Goal: Information Seeking & Learning: Learn about a topic

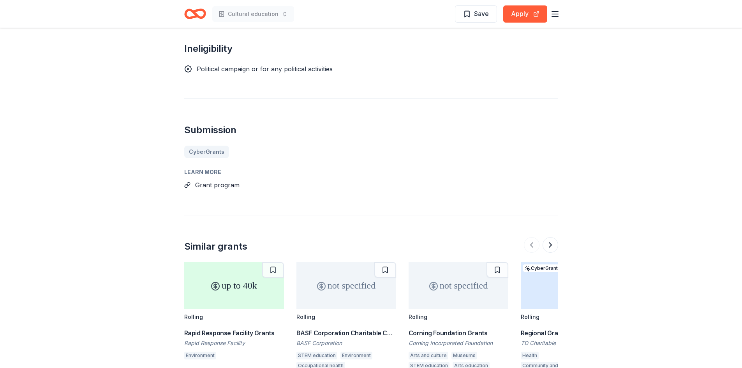
scroll to position [521, 0]
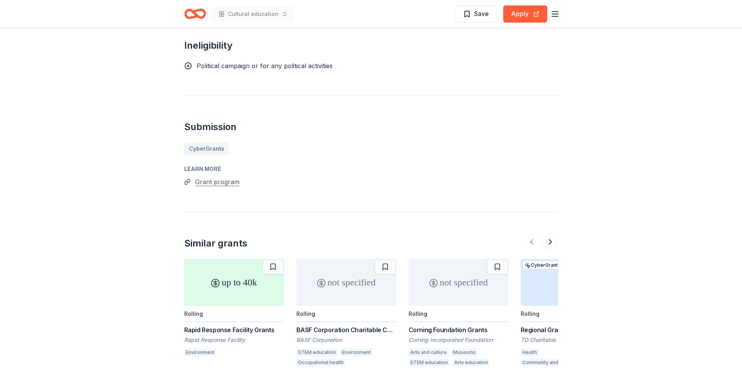
click at [213, 177] on button "Grant program" at bounding box center [217, 182] width 44 height 10
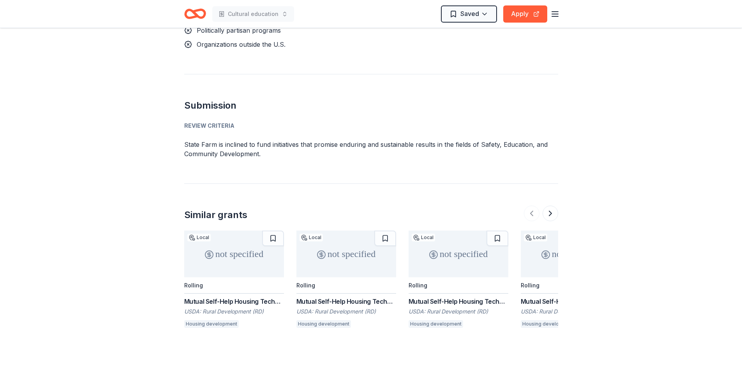
scroll to position [300, 0]
